Goal: Check status: Check status

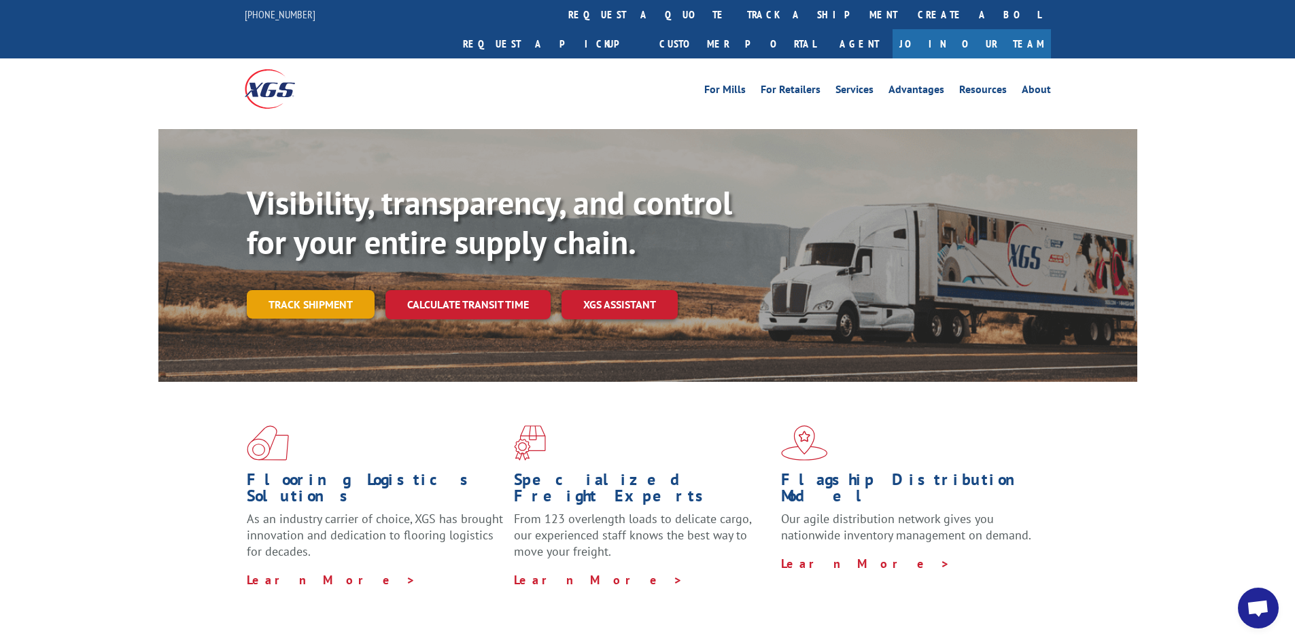
click at [316, 290] on link "Track shipment" at bounding box center [311, 304] width 128 height 29
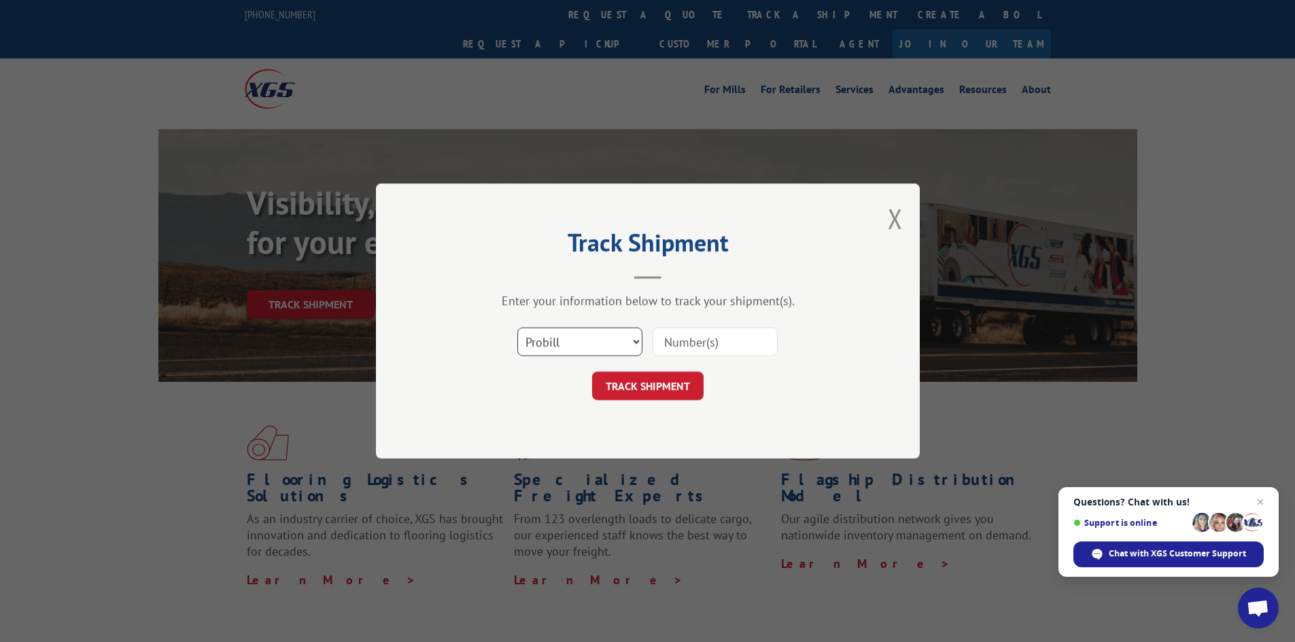
click at [636, 339] on select "Select category... Probill BOL PO" at bounding box center [579, 342] width 125 height 29
select select "bol"
click at [517, 328] on select "Select category... Probill BOL PO" at bounding box center [579, 342] width 125 height 29
click at [712, 341] on input at bounding box center [715, 342] width 125 height 29
type input "6100047338"
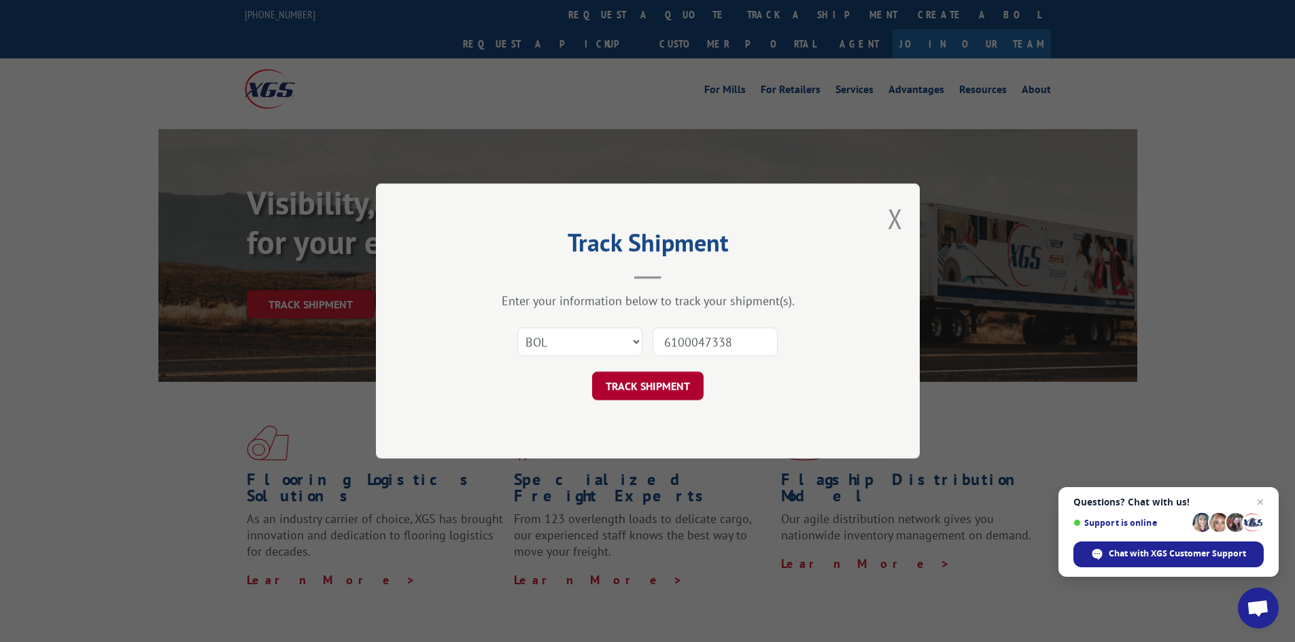
click at [650, 389] on button "TRACK SHIPMENT" at bounding box center [647, 386] width 111 height 29
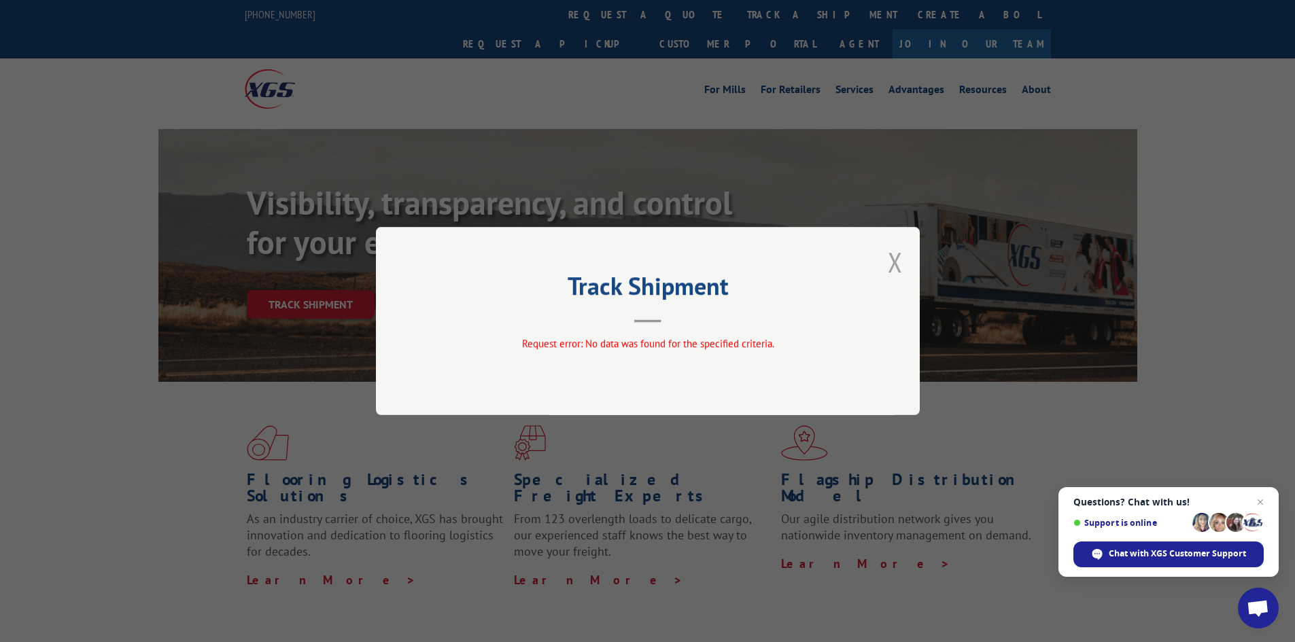
click at [895, 262] on button "Close modal" at bounding box center [895, 262] width 15 height 36
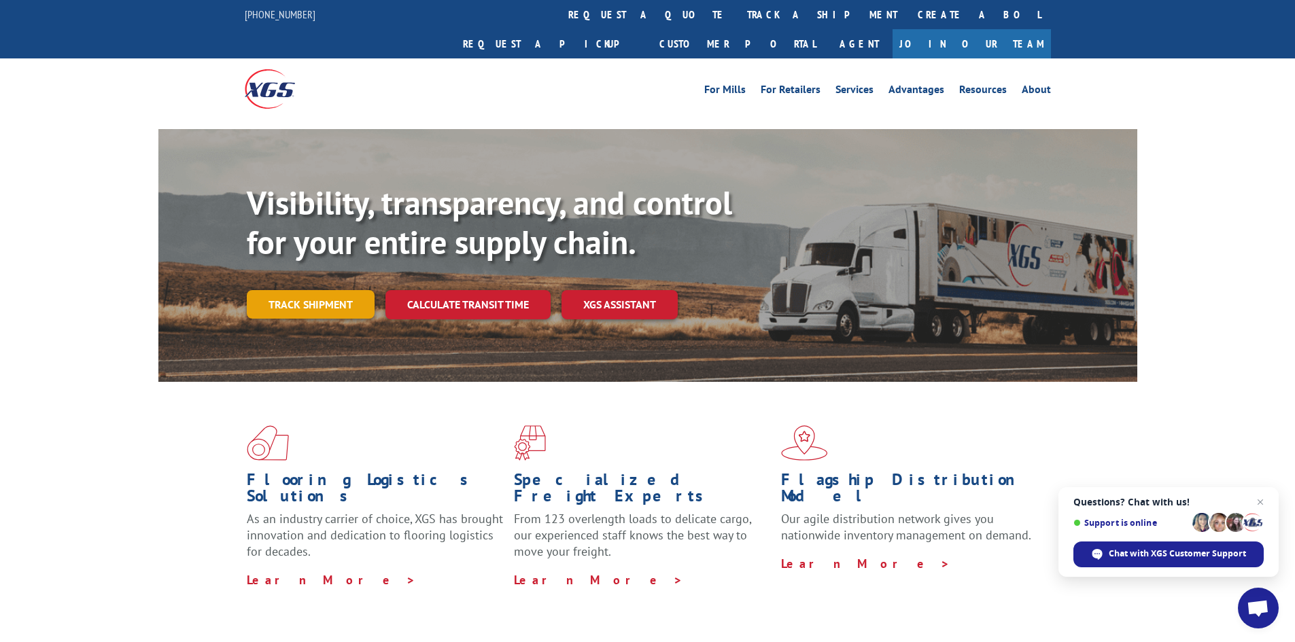
click at [313, 290] on link "Track shipment" at bounding box center [311, 304] width 128 height 29
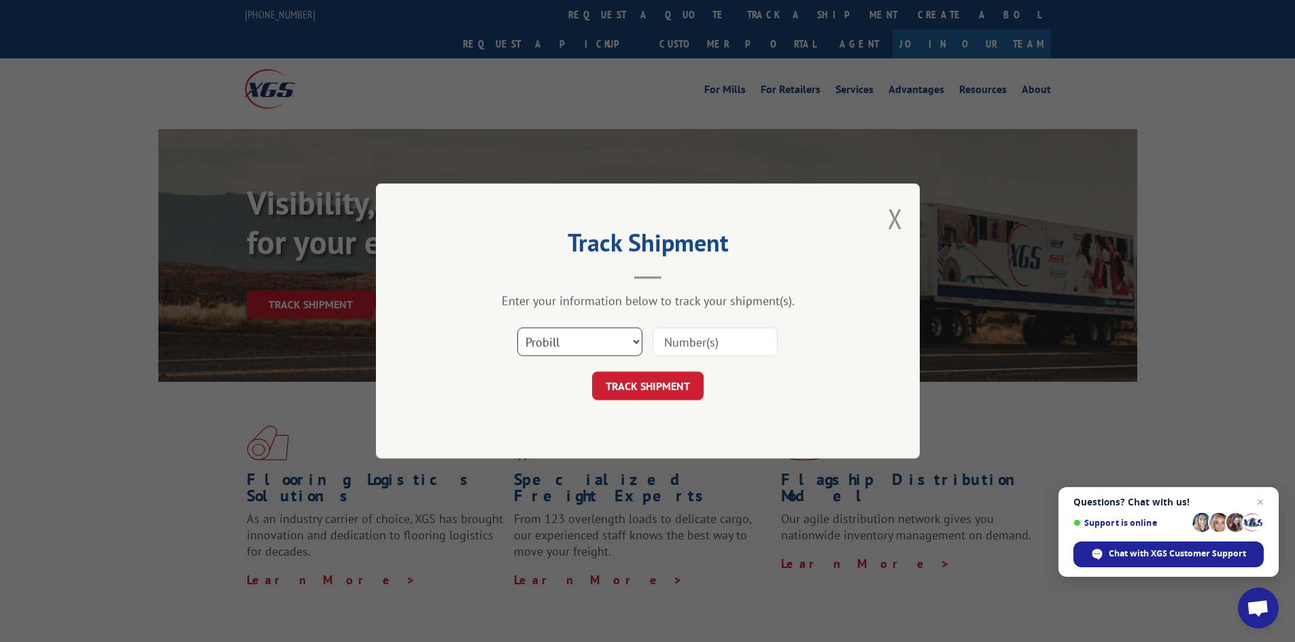
click at [597, 335] on select "Select category... Probill BOL PO" at bounding box center [579, 342] width 125 height 29
select select "bol"
click at [517, 328] on select "Select category... Probill BOL PO" at bounding box center [579, 342] width 125 height 29
click at [699, 347] on input at bounding box center [715, 342] width 125 height 29
type input "6100047338"
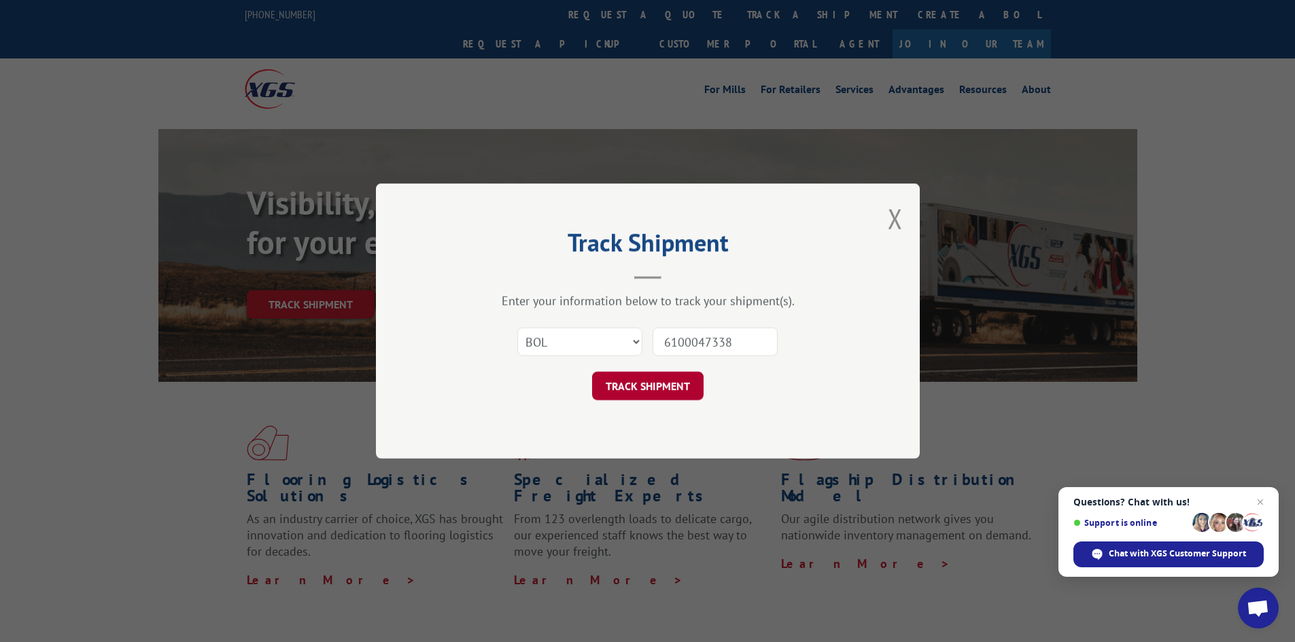
click at [678, 397] on button "TRACK SHIPMENT" at bounding box center [647, 386] width 111 height 29
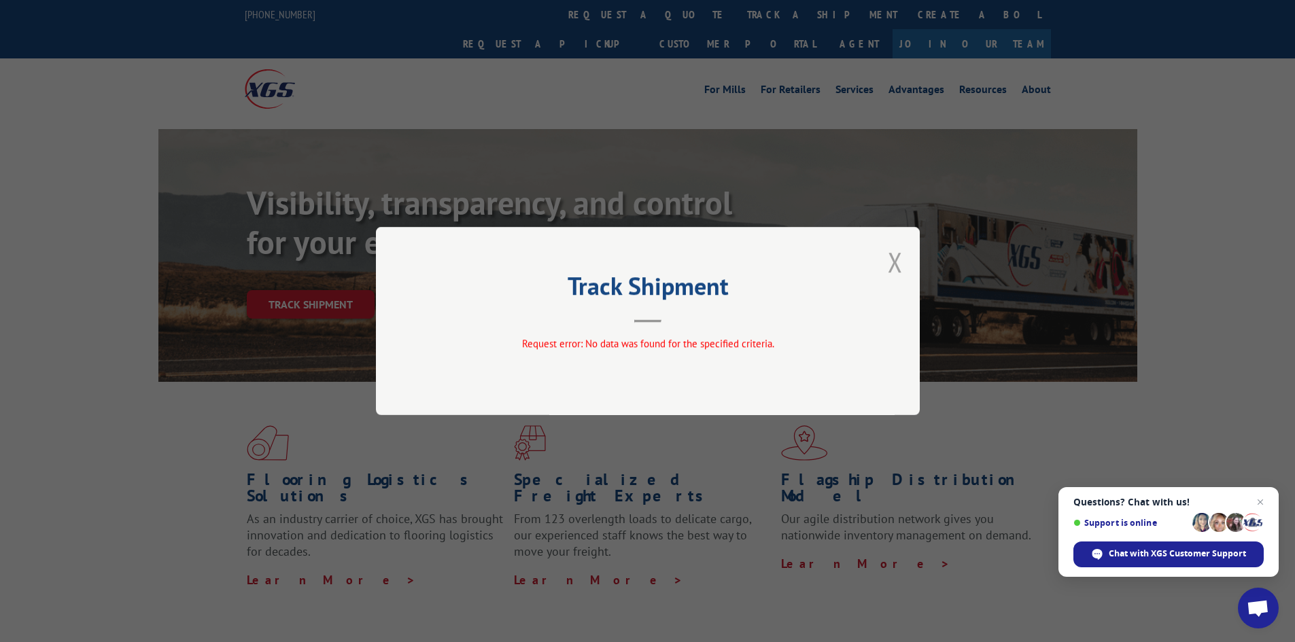
click at [896, 261] on button "Close modal" at bounding box center [895, 262] width 15 height 36
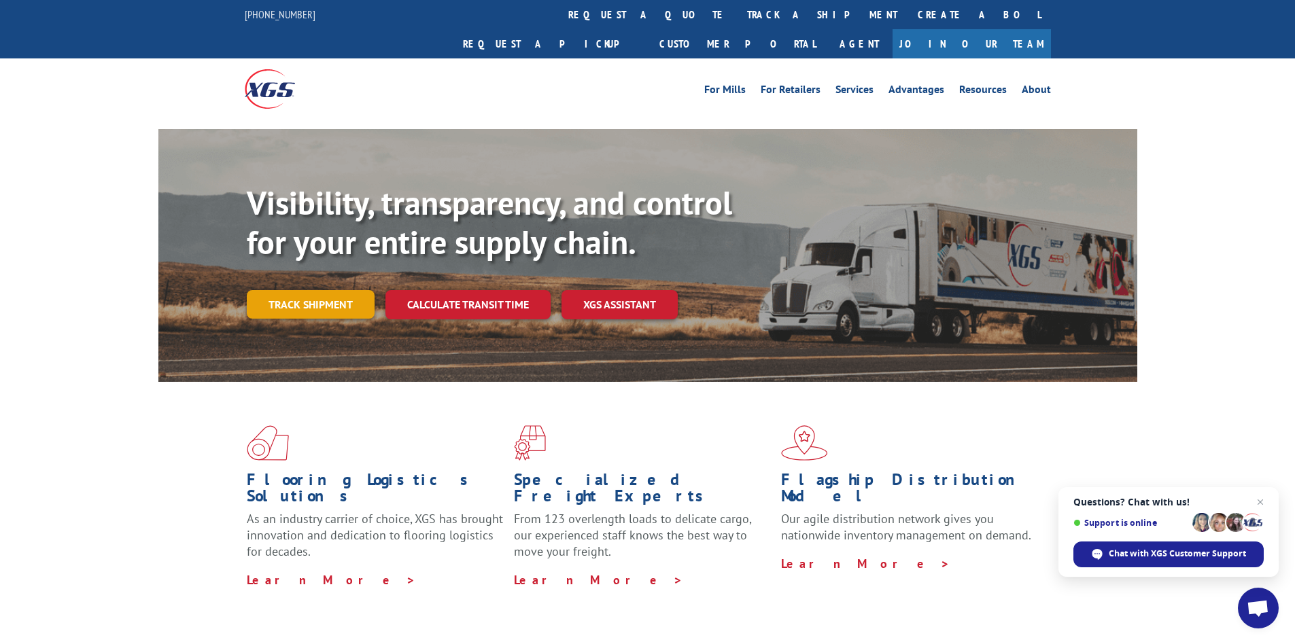
click at [321, 290] on link "Track shipment" at bounding box center [311, 304] width 128 height 29
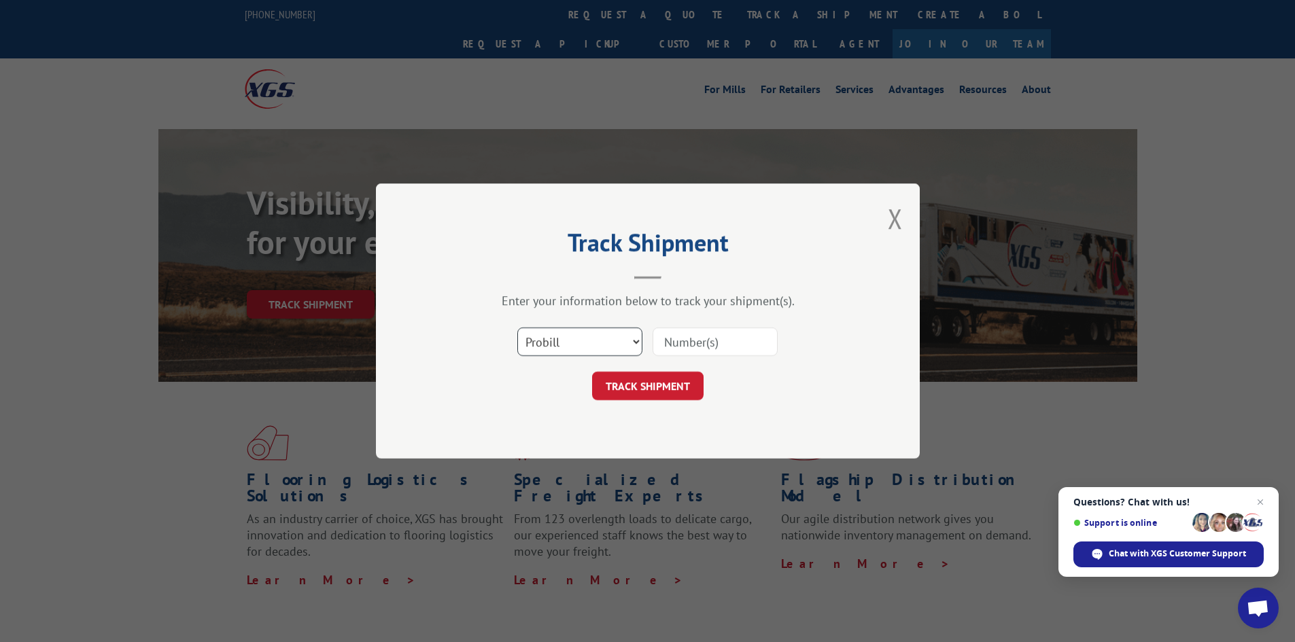
click at [623, 339] on select "Select category... Probill BOL PO" at bounding box center [579, 342] width 125 height 29
select select "po"
click at [517, 328] on select "Select category... Probill BOL PO" at bounding box center [579, 342] width 125 height 29
click at [690, 345] on input at bounding box center [715, 342] width 125 height 29
type input "20352"
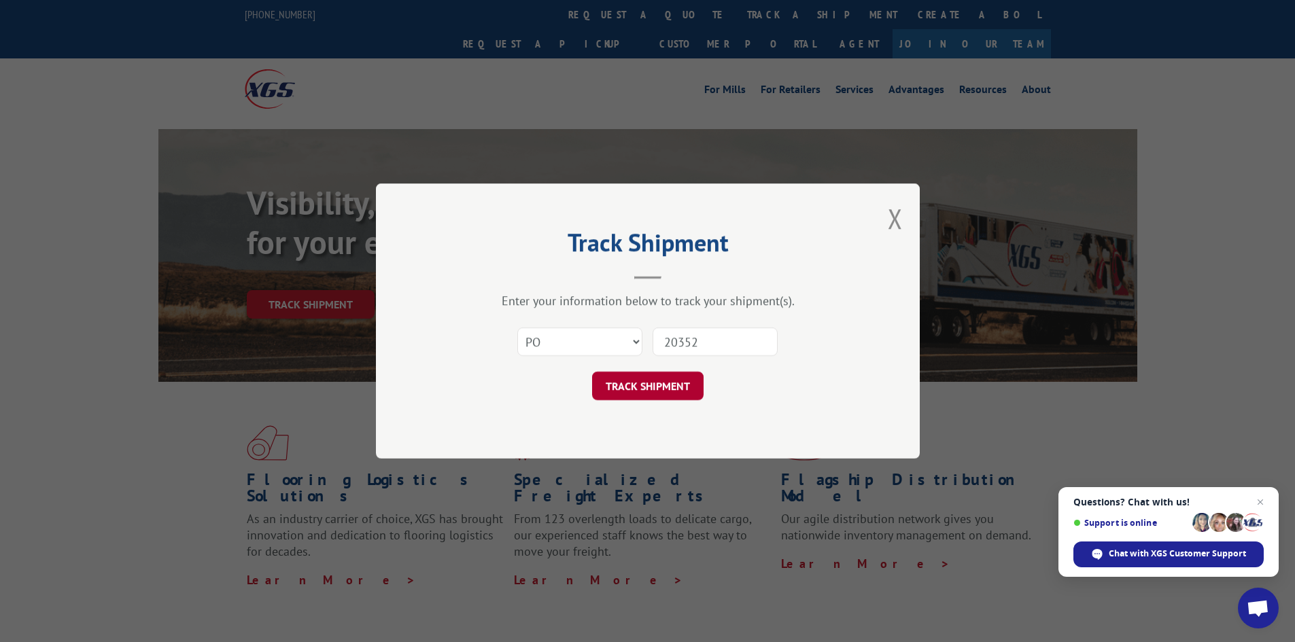
click at [672, 387] on button "TRACK SHIPMENT" at bounding box center [647, 386] width 111 height 29
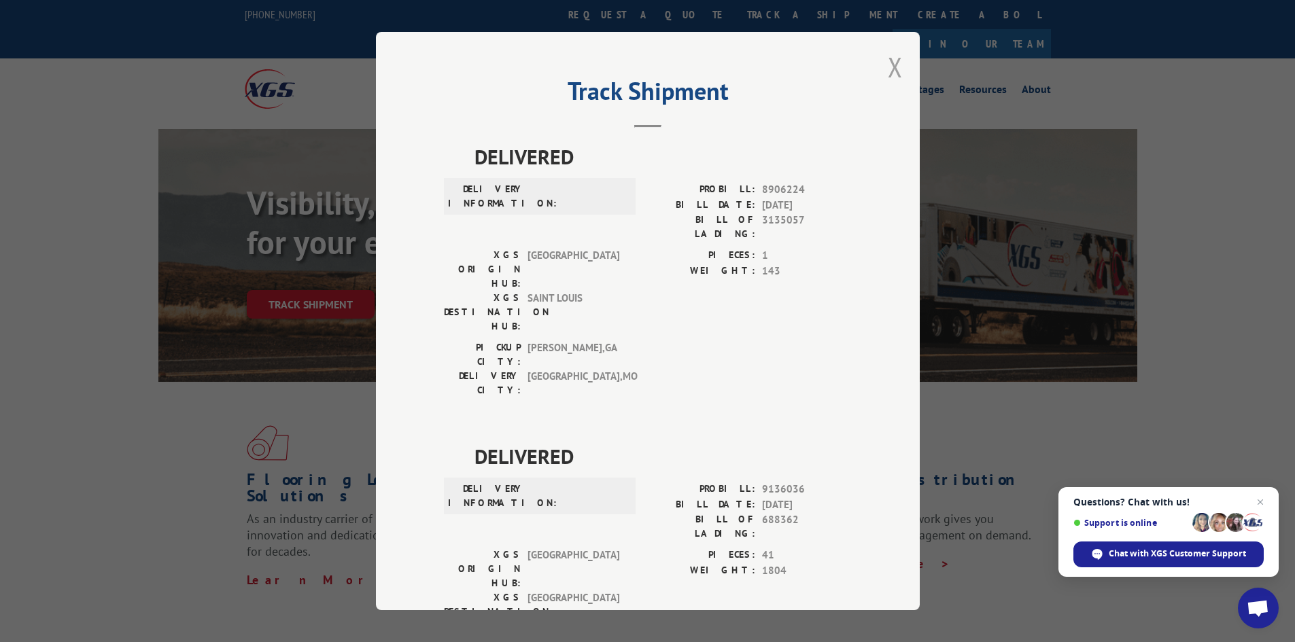
click at [891, 67] on button "Close modal" at bounding box center [895, 67] width 15 height 36
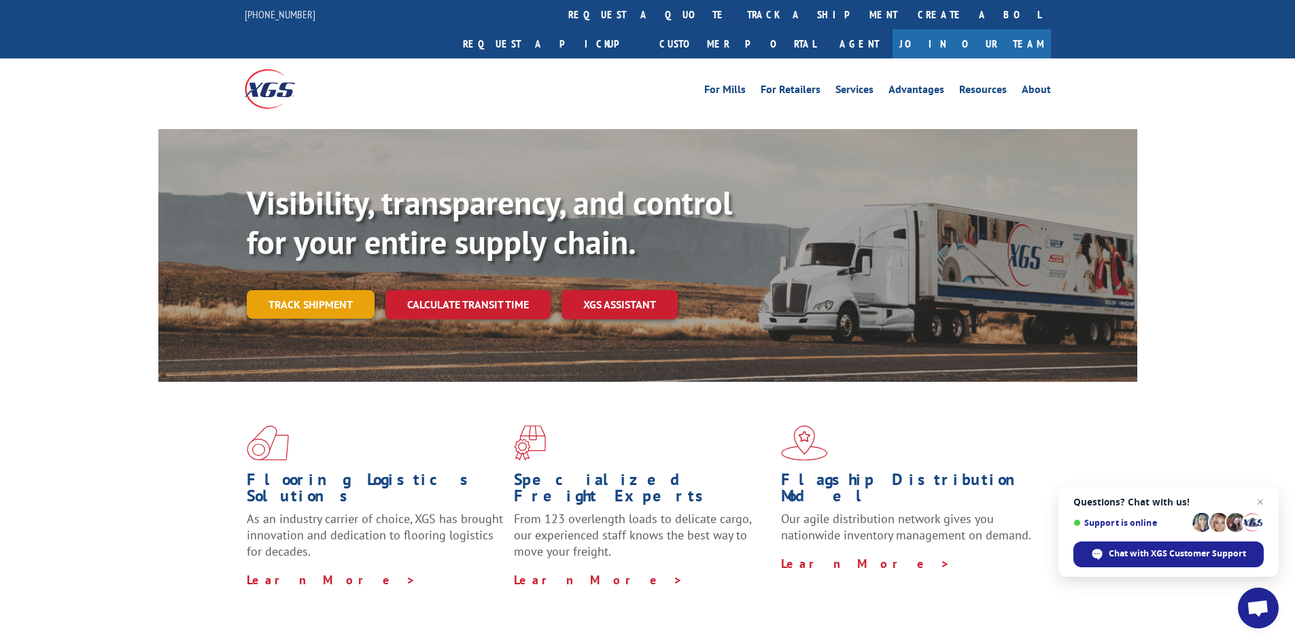
click at [297, 290] on link "Track shipment" at bounding box center [311, 304] width 128 height 29
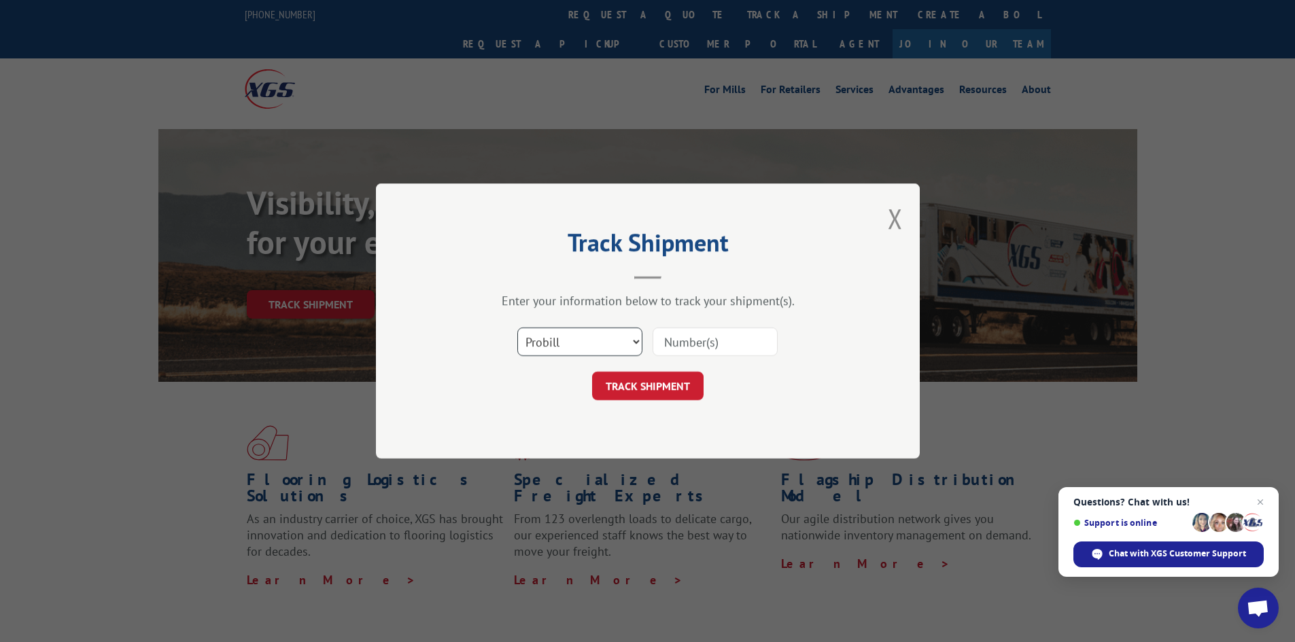
click at [635, 340] on select "Select category... Probill BOL PO" at bounding box center [579, 342] width 125 height 29
select select "bol"
click at [517, 328] on select "Select category... Probill BOL PO" at bounding box center [579, 342] width 125 height 29
click at [686, 342] on input at bounding box center [715, 342] width 125 height 29
type input "6100047338"
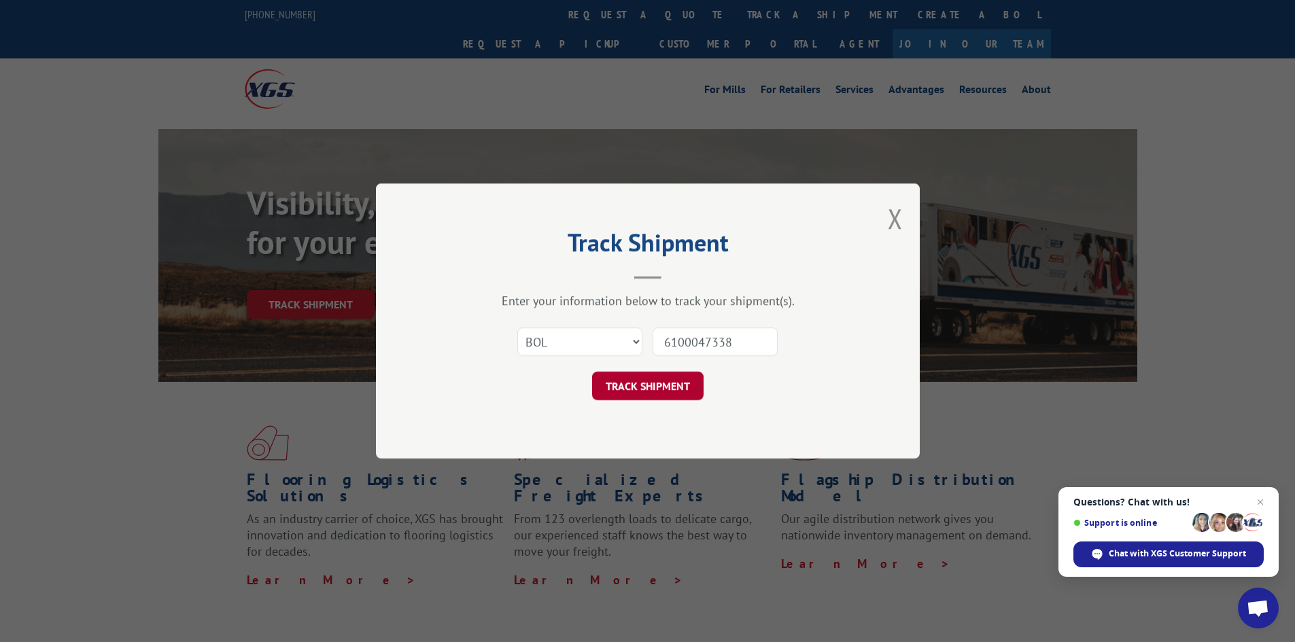
click at [639, 392] on button "TRACK SHIPMENT" at bounding box center [647, 386] width 111 height 29
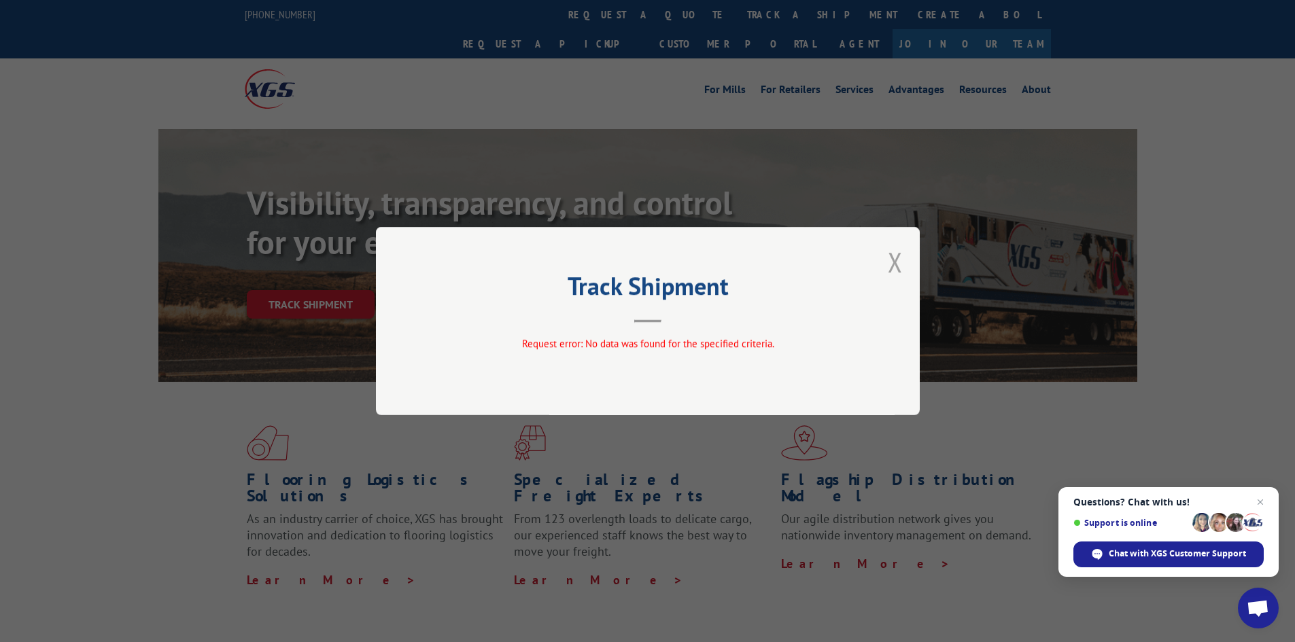
click at [896, 265] on button "Close modal" at bounding box center [895, 262] width 15 height 36
